Goal: Task Accomplishment & Management: Manage account settings

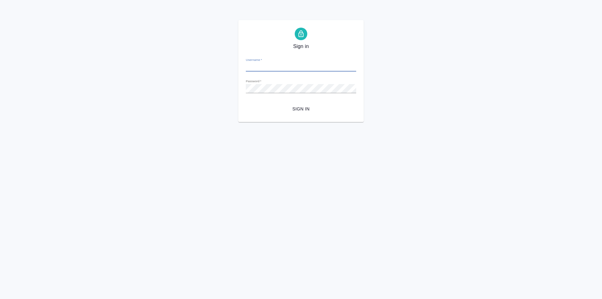
type input "[PERSON_NAME][EMAIL_ADDRESS][DOMAIN_NAME]"
click at [306, 108] on span "Sign in" at bounding box center [301, 109] width 100 height 8
type input "l.kozinets@awatera.com"
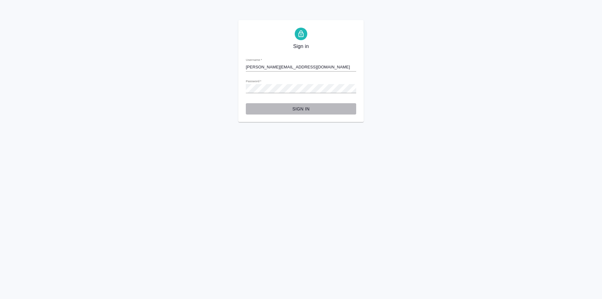
click at [300, 107] on span "Sign in" at bounding box center [301, 109] width 100 height 8
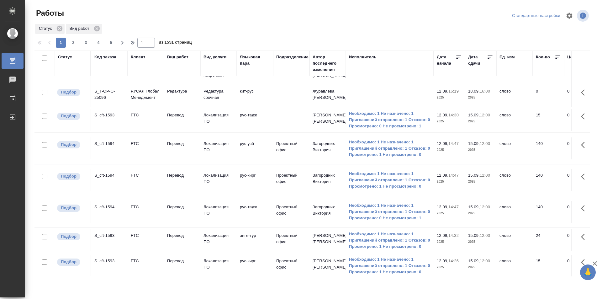
scroll to position [496, 0]
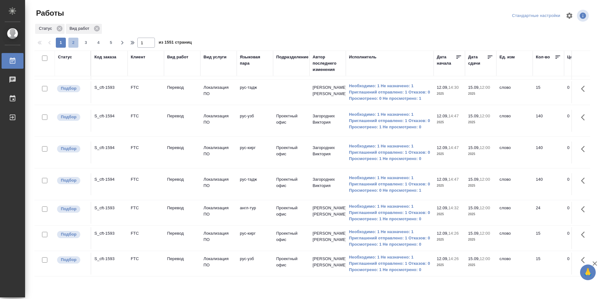
click at [73, 44] on span "2" at bounding box center [73, 43] width 10 height 6
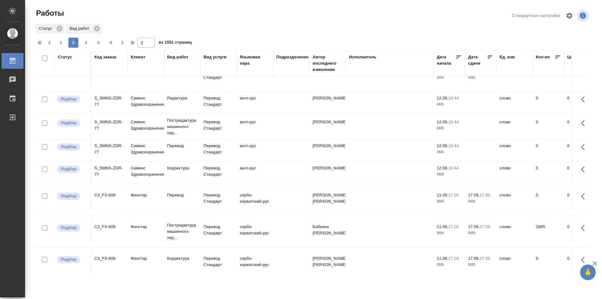
scroll to position [504, 0]
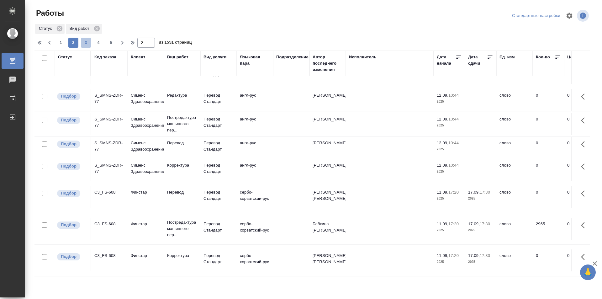
click at [88, 42] on span "3" at bounding box center [86, 43] width 10 height 6
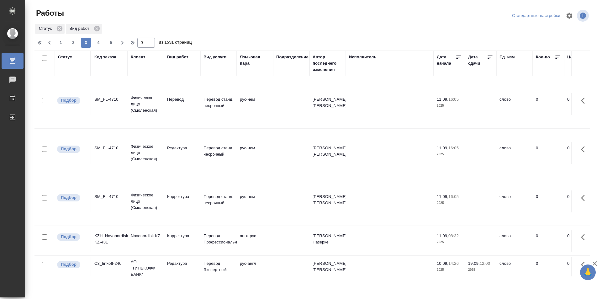
scroll to position [441, 0]
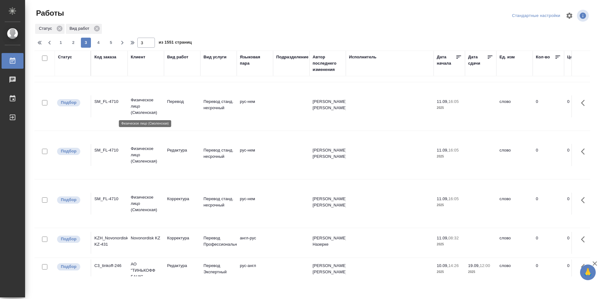
click at [139, 99] on p "Физическое лицо (Смоленская)" at bounding box center [146, 106] width 30 height 19
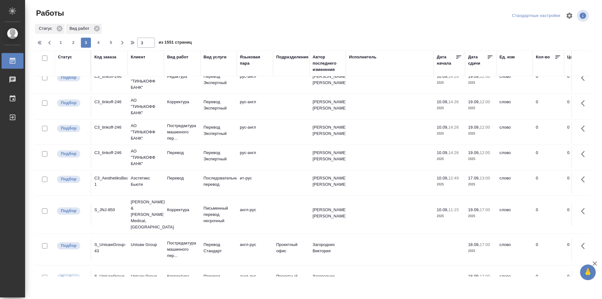
scroll to position [649, 0]
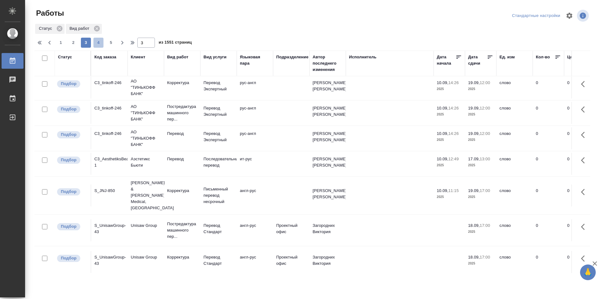
click at [100, 42] on span "4" at bounding box center [98, 43] width 10 height 6
type input "4"
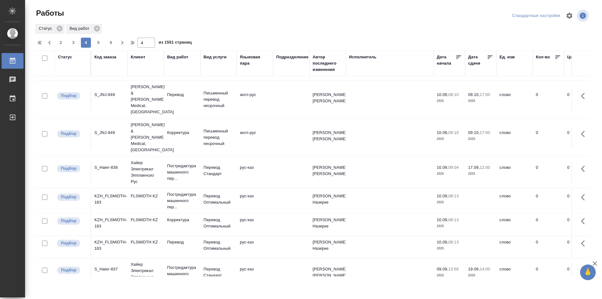
scroll to position [484, 0]
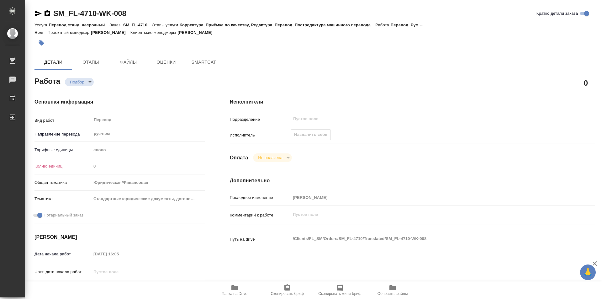
type textarea "x"
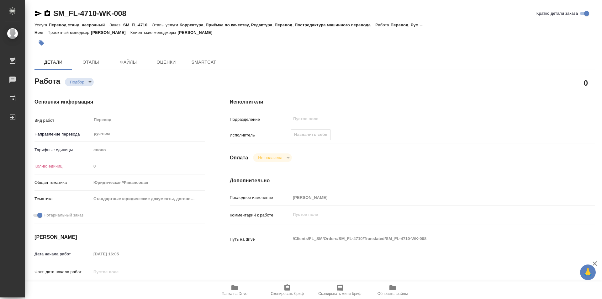
type textarea "x"
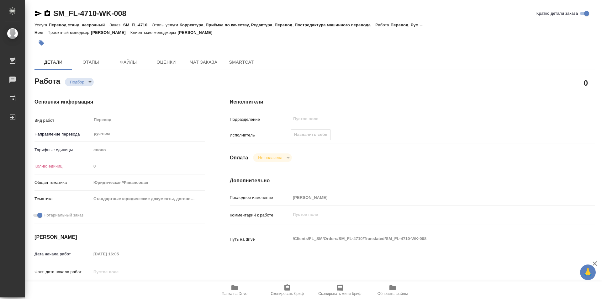
type textarea "x"
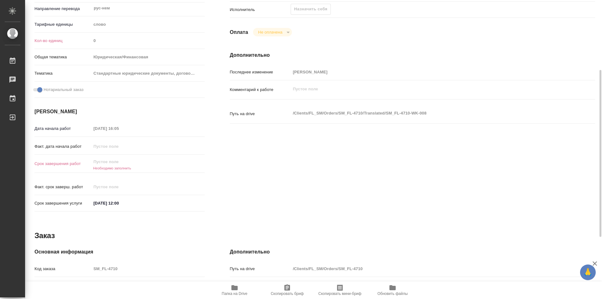
type textarea "x"
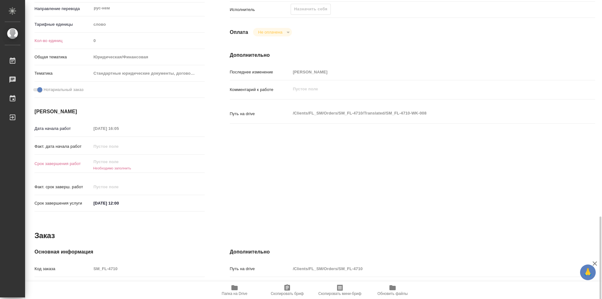
scroll to position [236, 0]
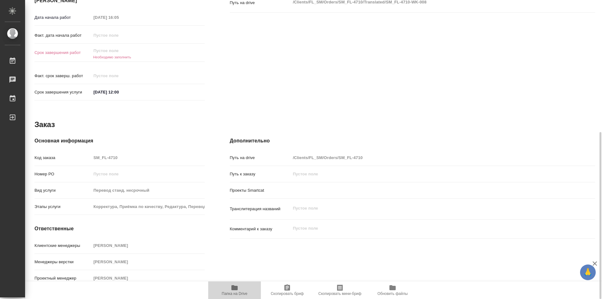
click at [233, 290] on icon "button" at bounding box center [234, 287] width 6 height 5
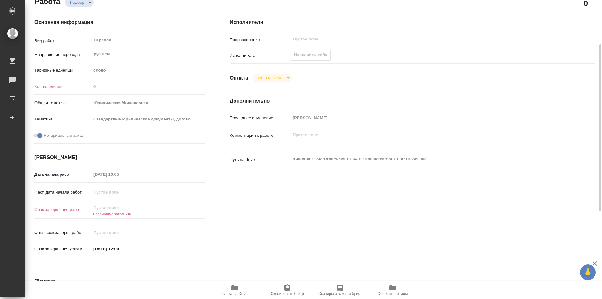
scroll to position [0, 0]
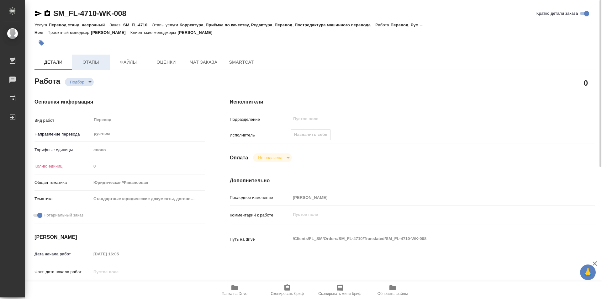
type textarea "x"
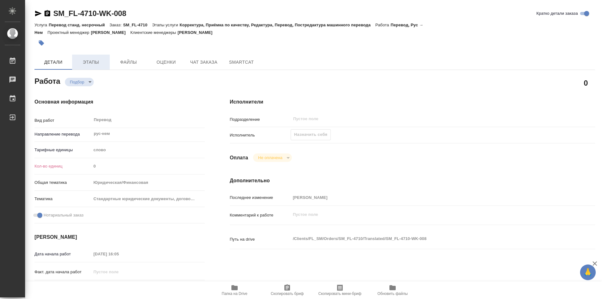
type textarea "x"
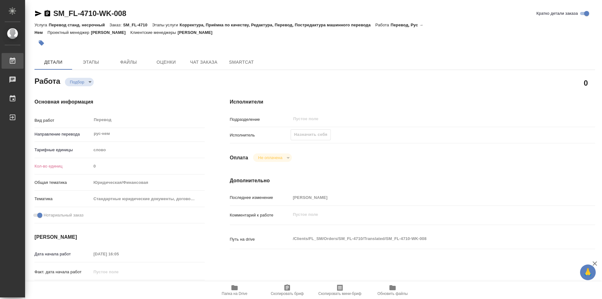
type textarea "x"
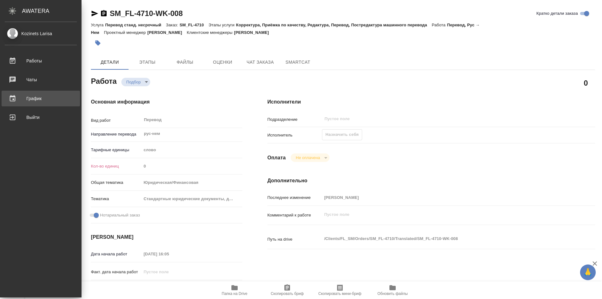
type textarea "x"
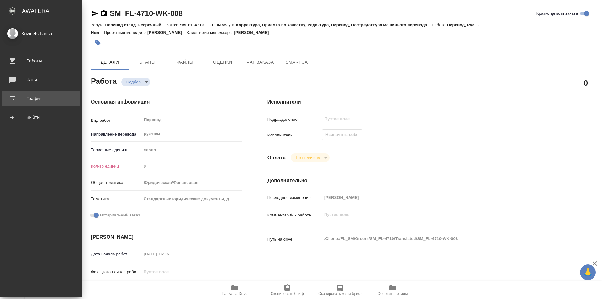
click at [29, 95] on div "График" at bounding box center [41, 98] width 72 height 9
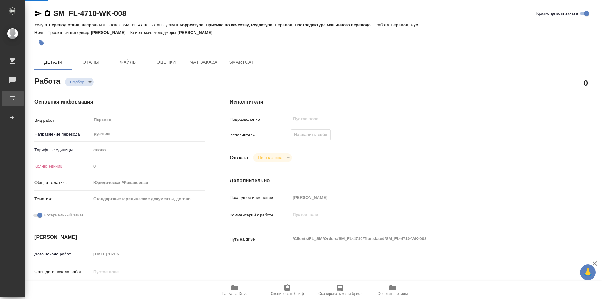
type textarea "x"
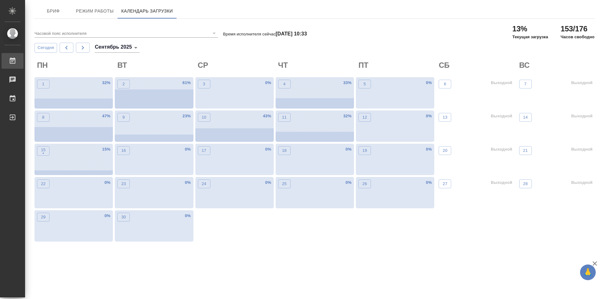
click at [13, 63] on div "Работы" at bounding box center [5, 60] width 16 height 9
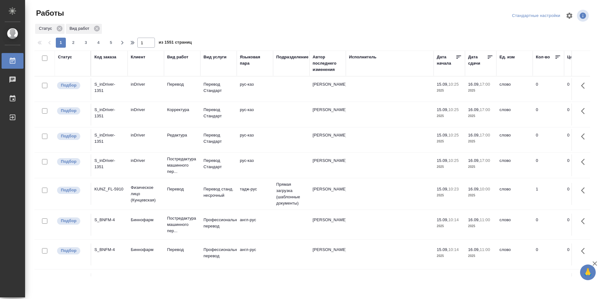
click at [87, 44] on span "3" at bounding box center [86, 43] width 10 height 6
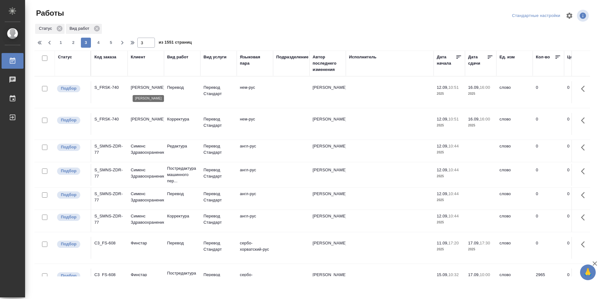
click at [143, 87] on p "Fresenius Kabi" at bounding box center [146, 87] width 30 height 6
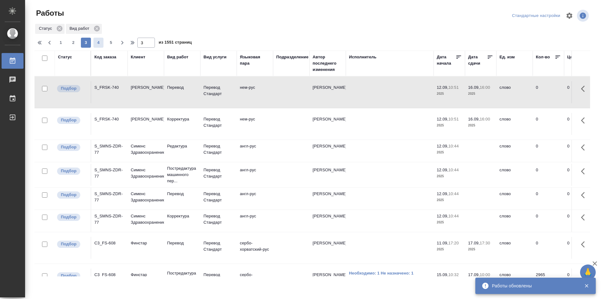
click at [98, 43] on span "4" at bounding box center [98, 43] width 10 height 6
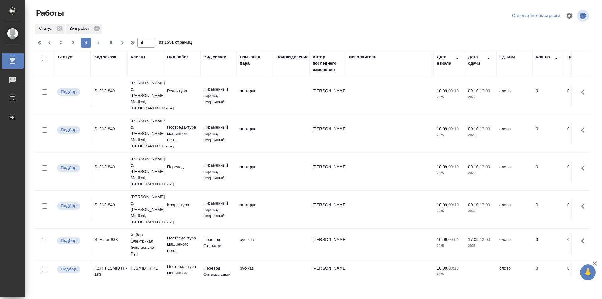
scroll to position [484, 0]
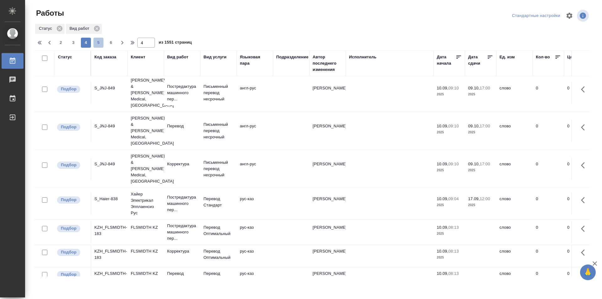
click at [98, 42] on span "5" at bounding box center [98, 43] width 10 height 6
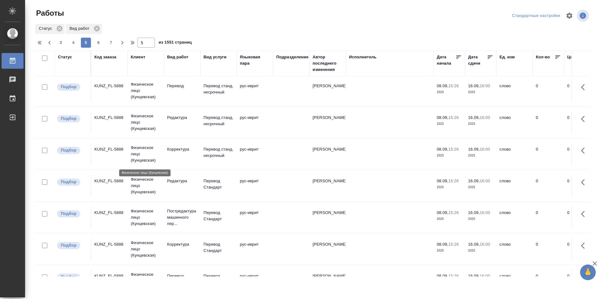
scroll to position [0, 0]
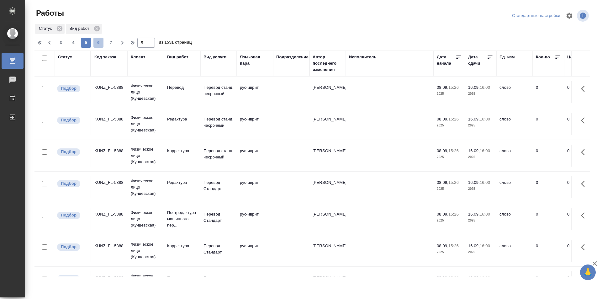
click at [97, 44] on span "6" at bounding box center [98, 43] width 10 height 6
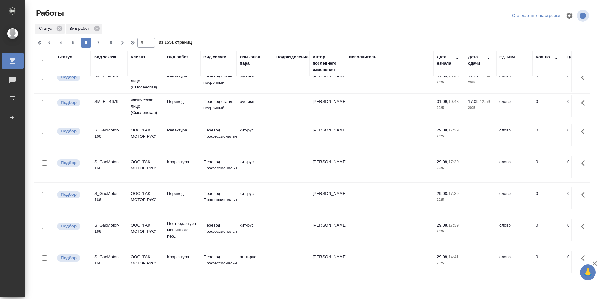
scroll to position [537, 0]
click at [39, 42] on icon "button" at bounding box center [41, 43] width 8 height 8
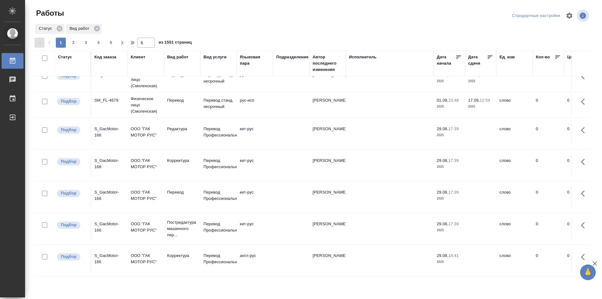
type input "1"
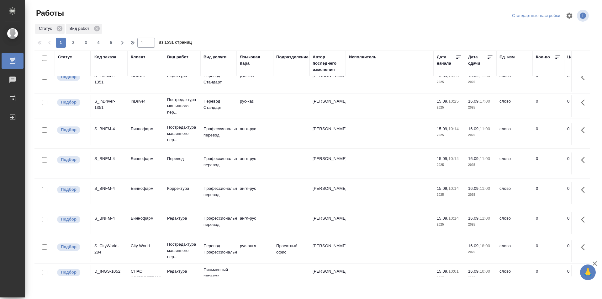
scroll to position [0, 0]
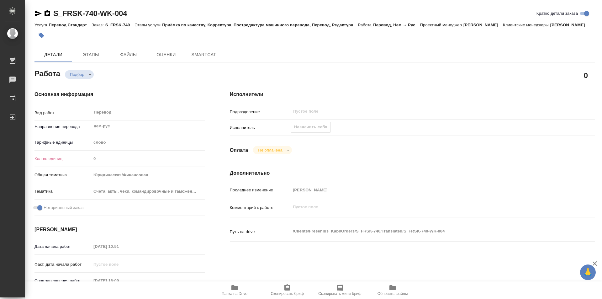
type textarea "x"
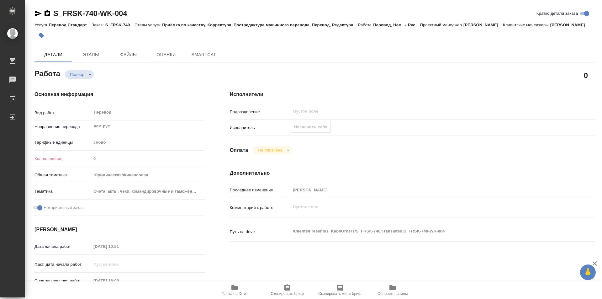
type textarea "x"
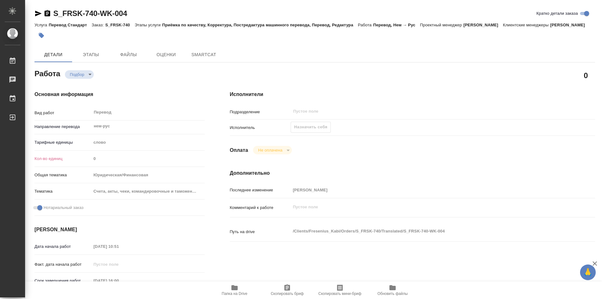
type textarea "x"
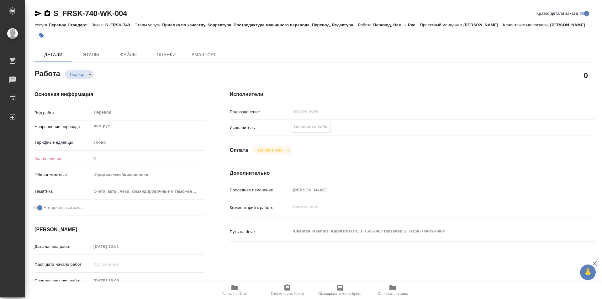
type textarea "x"
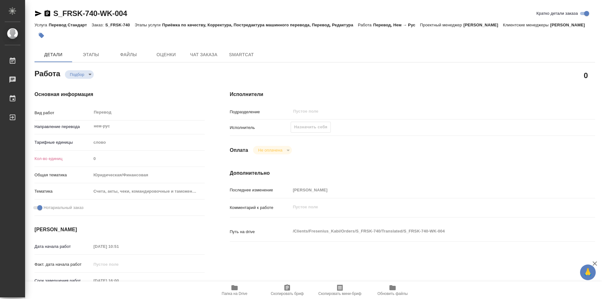
type textarea "x"
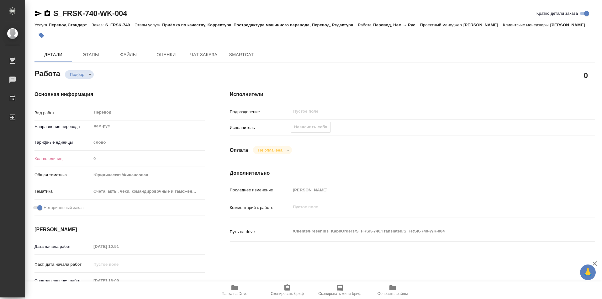
type textarea "x"
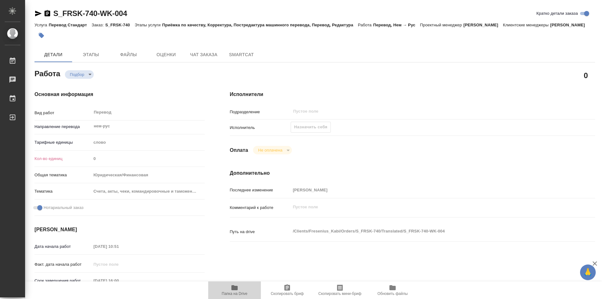
click at [242, 293] on span "Папка на Drive" at bounding box center [235, 293] width 26 height 4
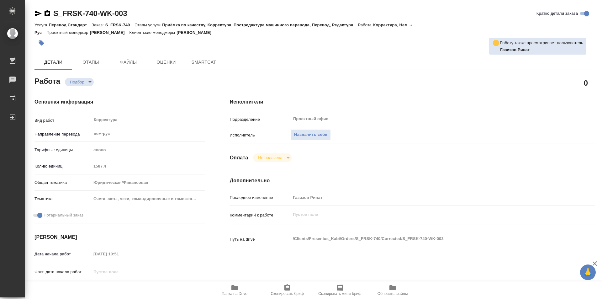
type textarea "x"
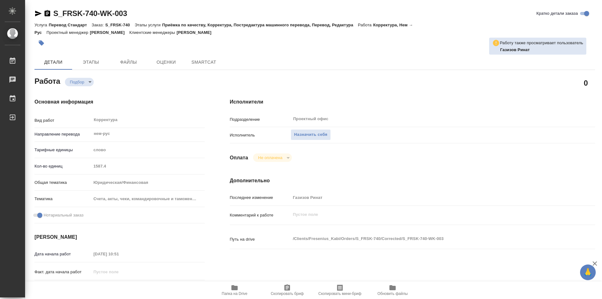
type textarea "x"
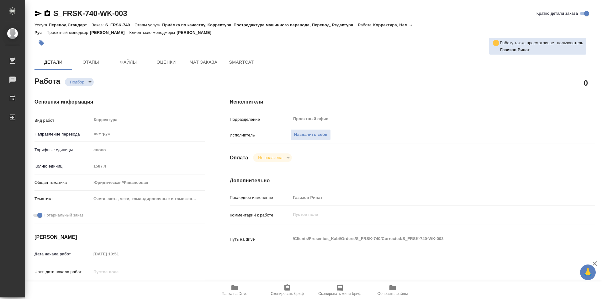
type textarea "x"
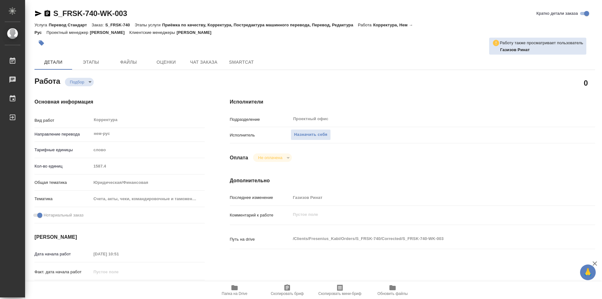
type textarea "x"
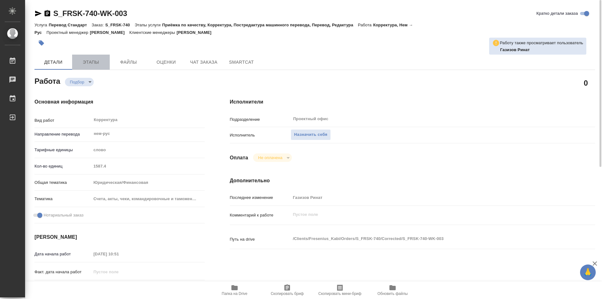
click at [95, 62] on span "Этапы" at bounding box center [91, 62] width 30 height 8
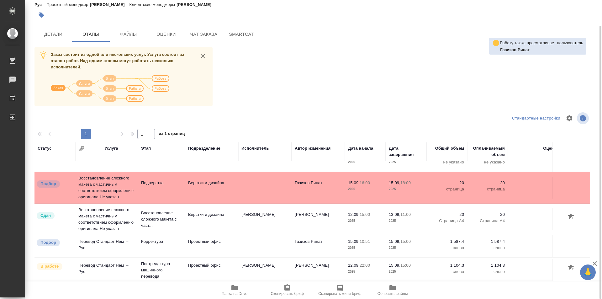
scroll to position [61, 0]
click at [53, 31] on span "Детали" at bounding box center [53, 34] width 30 height 8
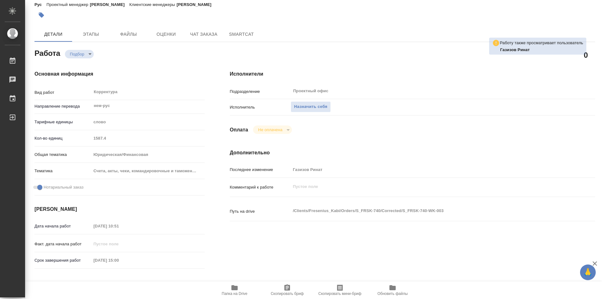
type textarea "x"
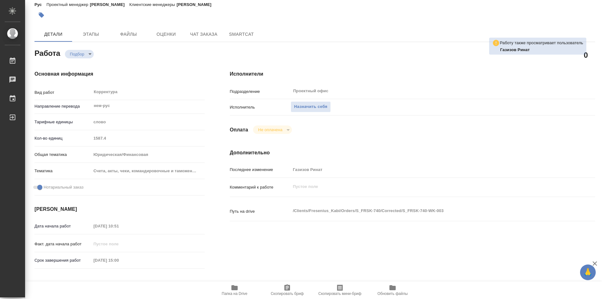
type textarea "x"
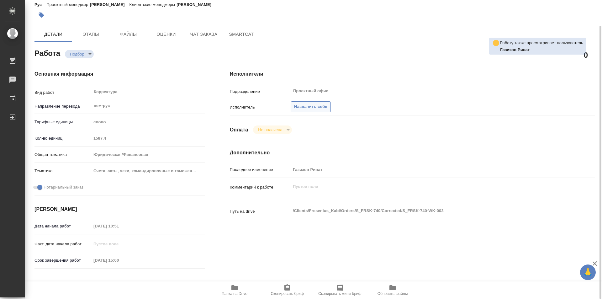
click at [318, 106] on span "Назначить себя" at bounding box center [310, 106] width 33 height 7
type textarea "x"
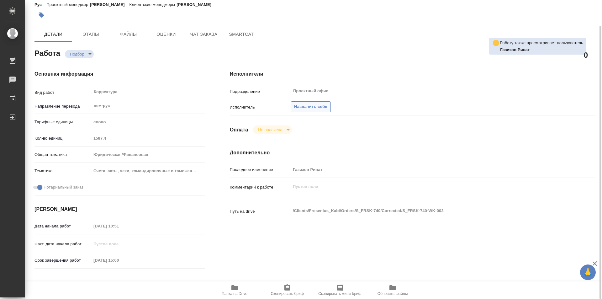
type textarea "x"
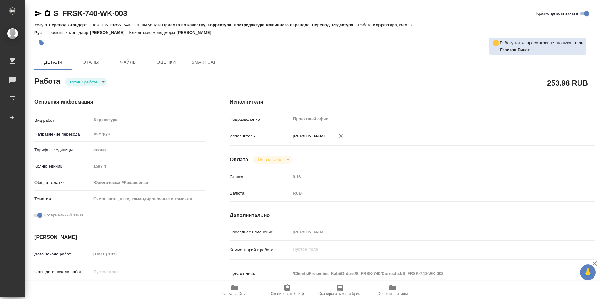
type textarea "x"
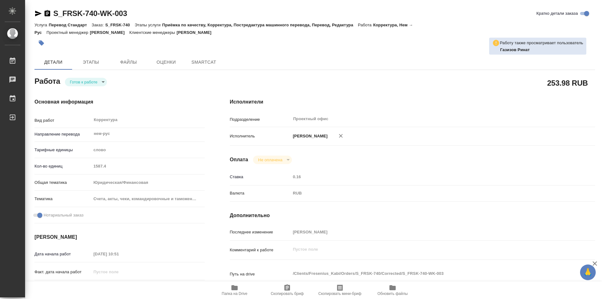
type textarea "x"
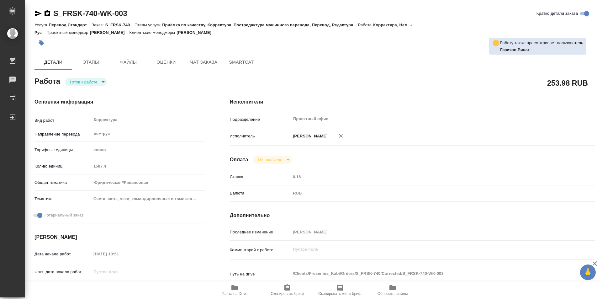
click at [103, 82] on body "🙏 .cls-1 fill:#fff; AWATERA Kozinets [PERSON_NAME] Чаты График Выйти S_FRSK-740…" at bounding box center [301, 149] width 602 height 299
type textarea "x"
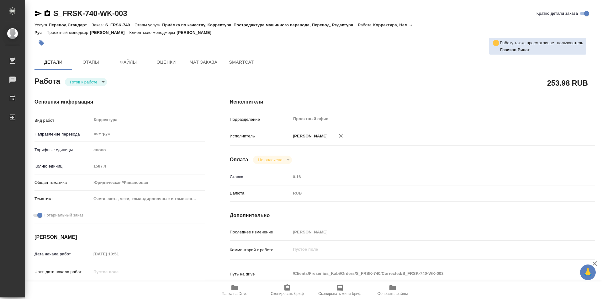
type textarea "x"
click at [87, 80] on button "В работе" at bounding box center [80, 81] width 21 height 7
type textarea "x"
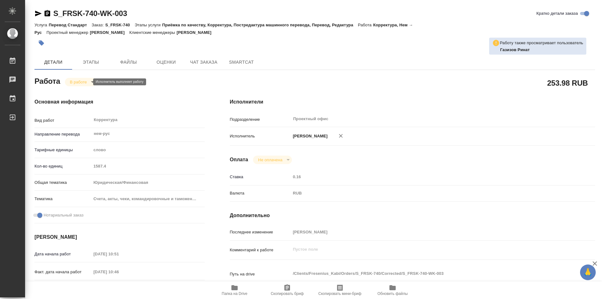
type textarea "x"
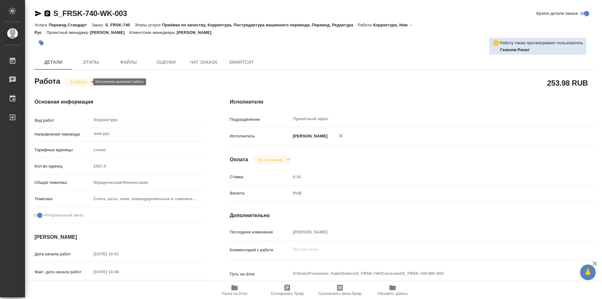
type textarea "x"
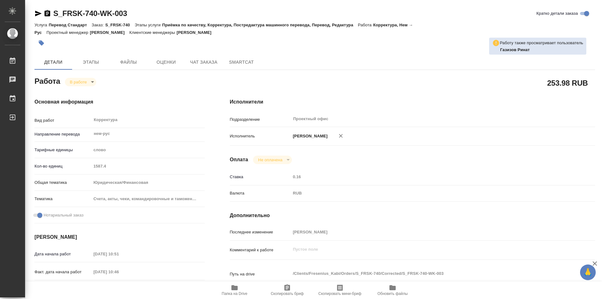
type textarea "x"
